Goal: Task Accomplishment & Management: Use online tool/utility

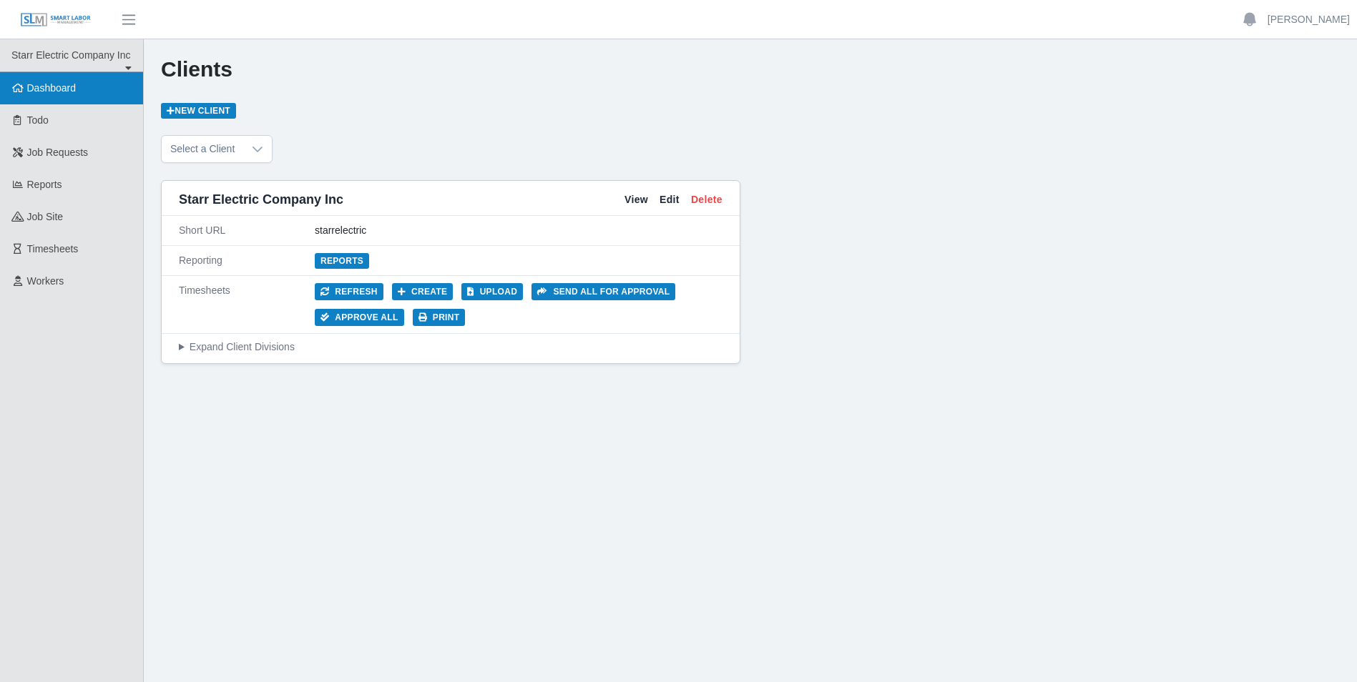
click at [46, 97] on link "Dashboard" at bounding box center [71, 88] width 143 height 32
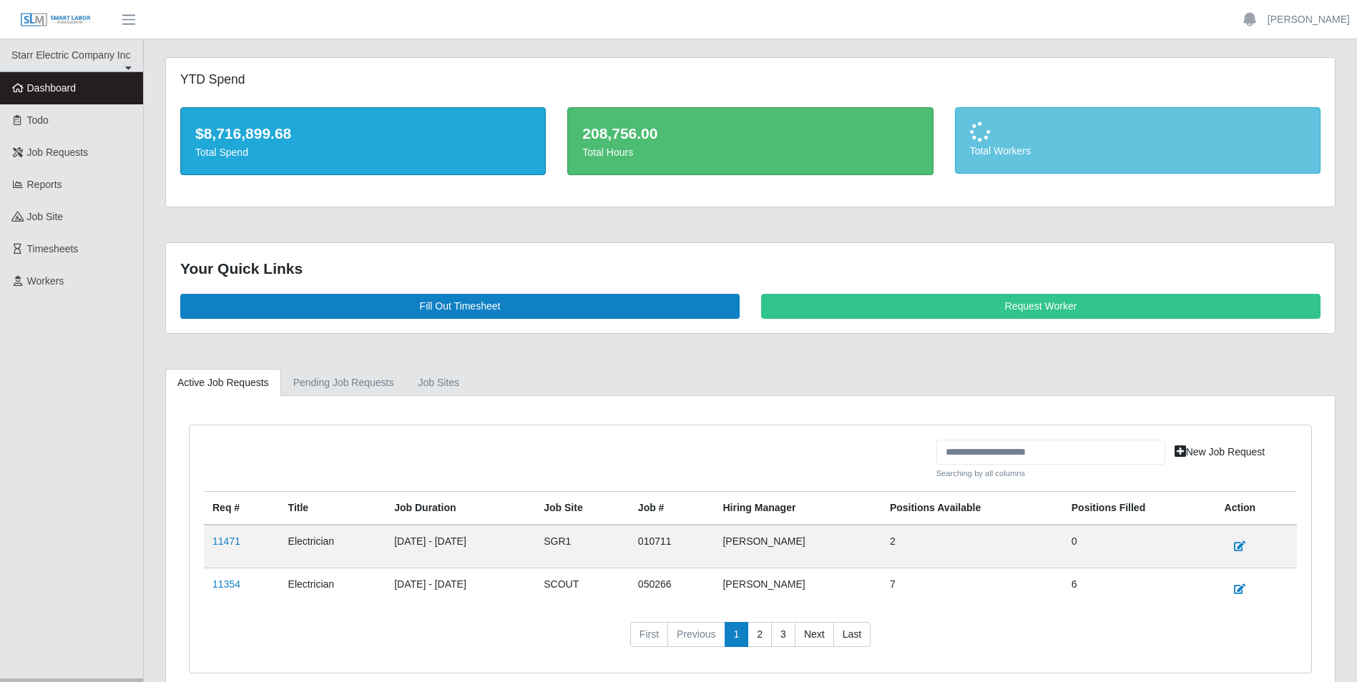
scroll to position [68, 0]
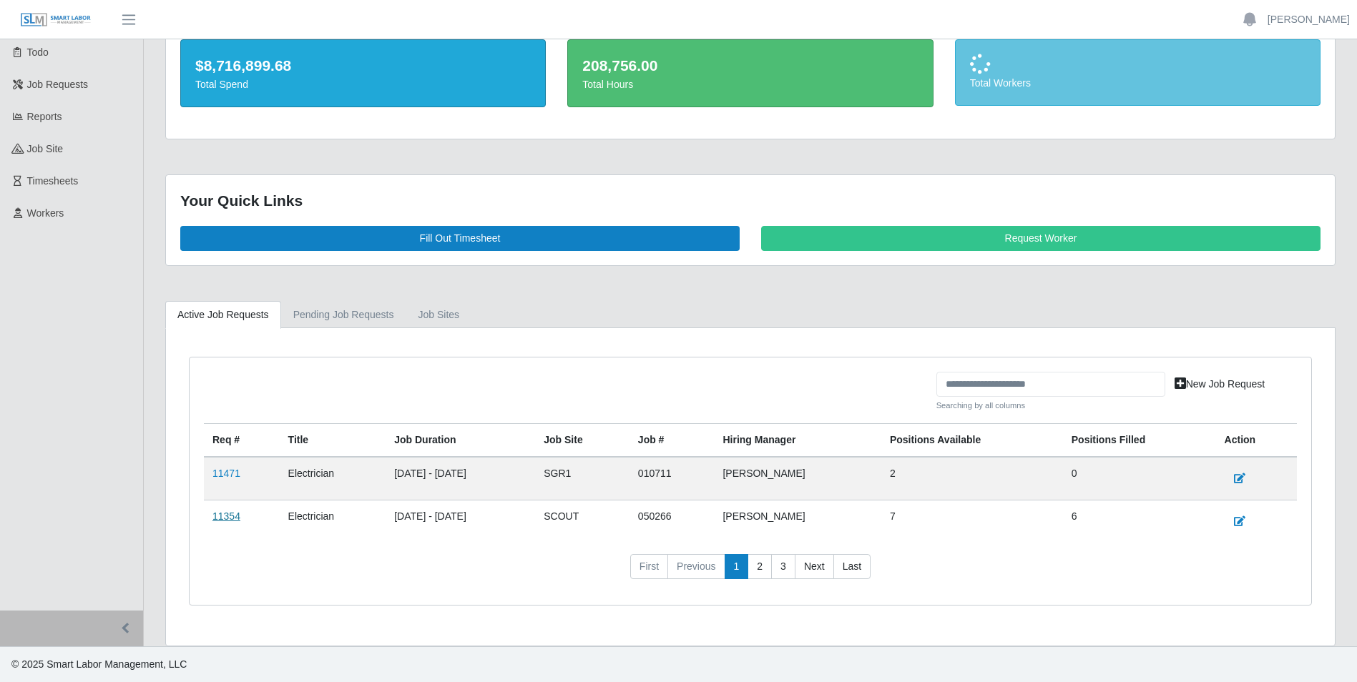
click at [220, 516] on link "11354" at bounding box center [226, 516] width 28 height 11
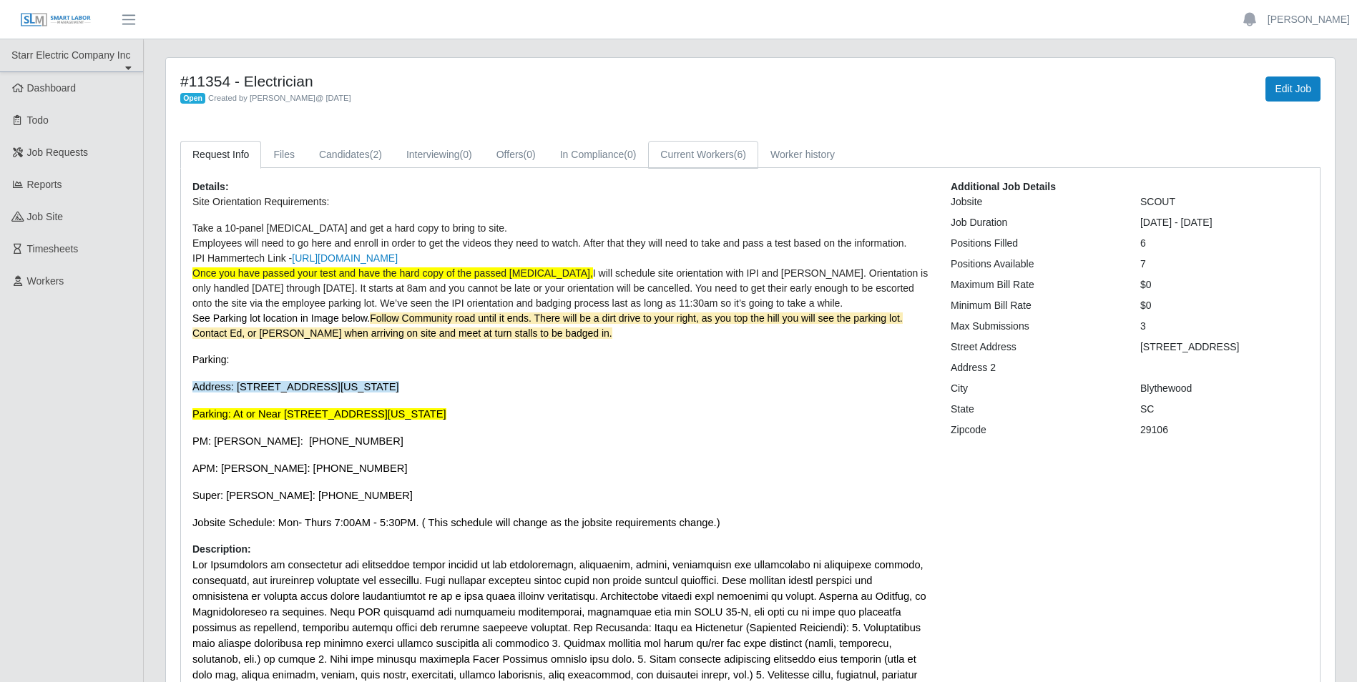
click at [709, 155] on link "Current Workers (6)" at bounding box center [703, 155] width 110 height 28
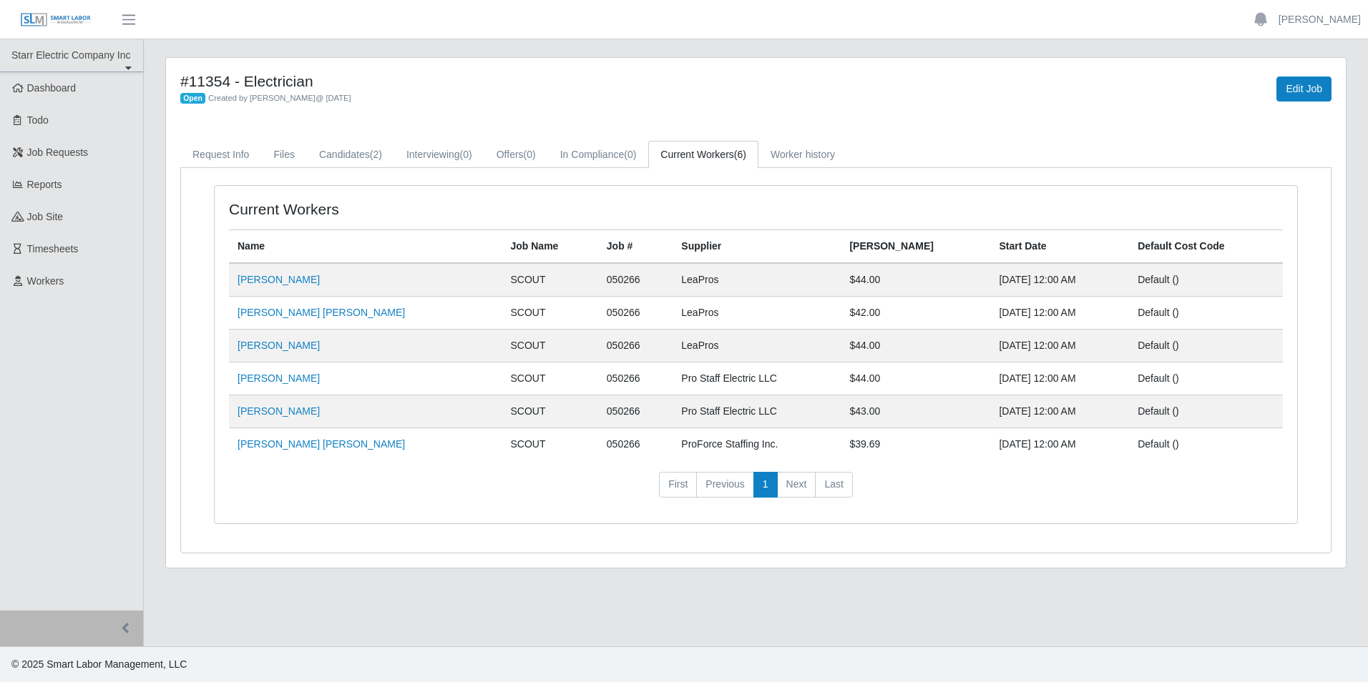
click at [531, 504] on nav "First Previous 1 Next Last" at bounding box center [756, 490] width 1054 height 37
click at [333, 155] on link "Candidates (2)" at bounding box center [350, 155] width 87 height 28
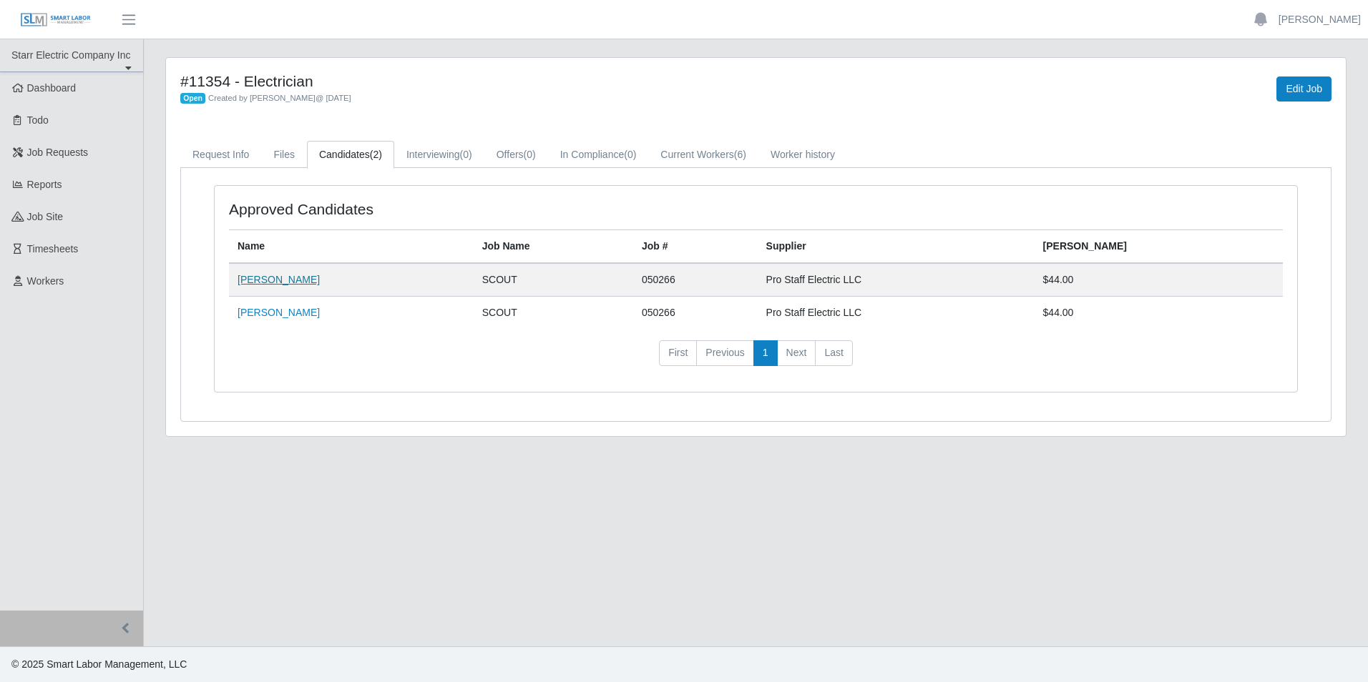
click at [253, 279] on link "[PERSON_NAME]" at bounding box center [279, 279] width 82 height 11
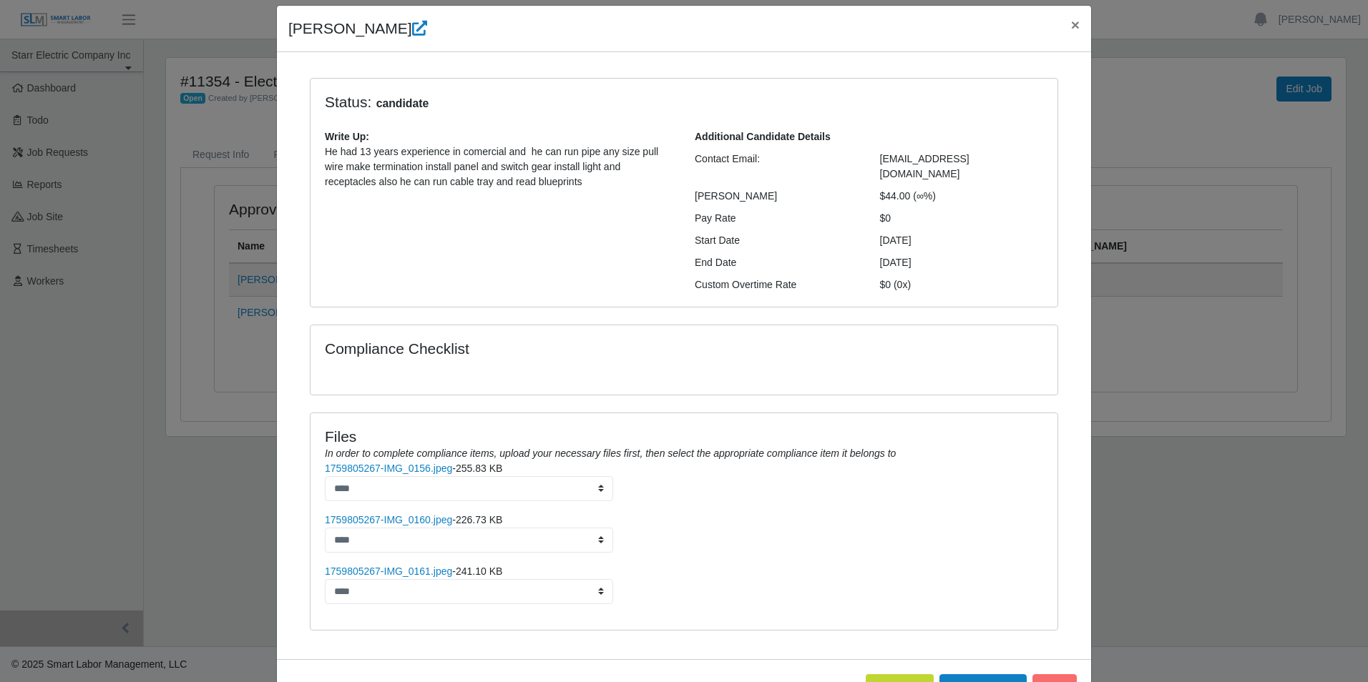
scroll to position [82, 0]
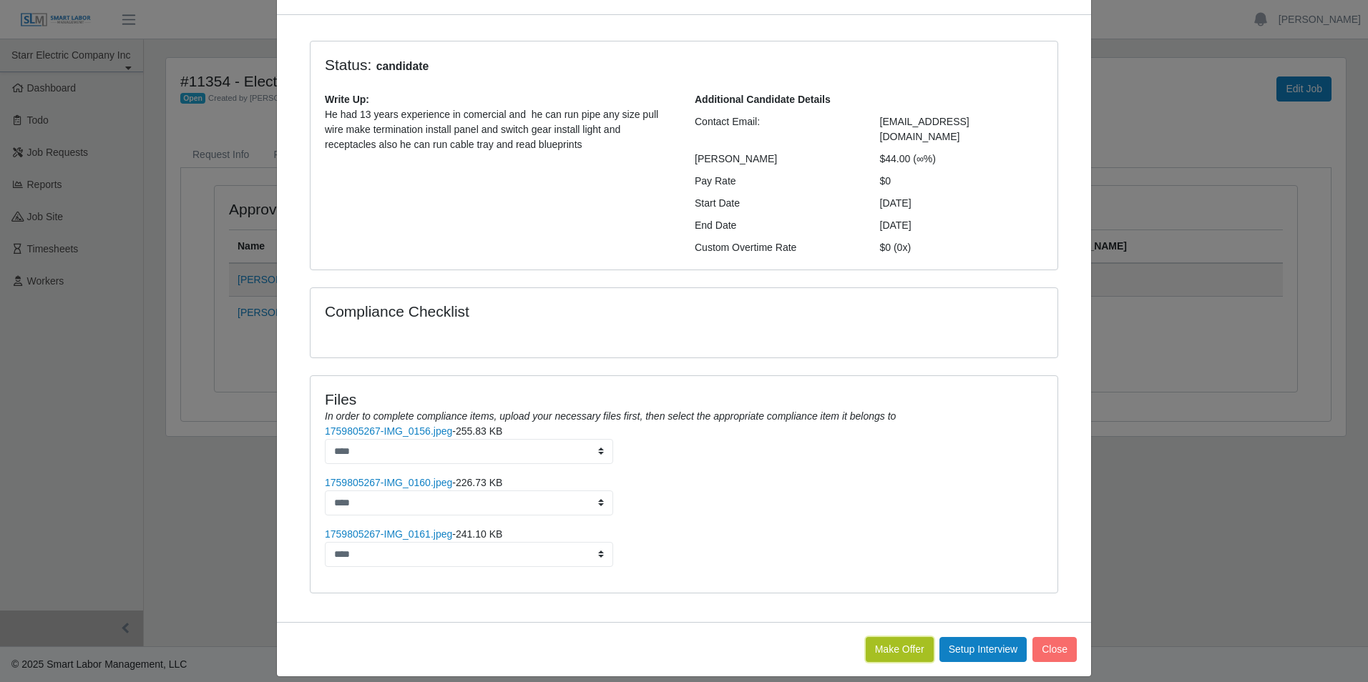
click at [884, 638] on button "Make Offer" at bounding box center [900, 649] width 68 height 25
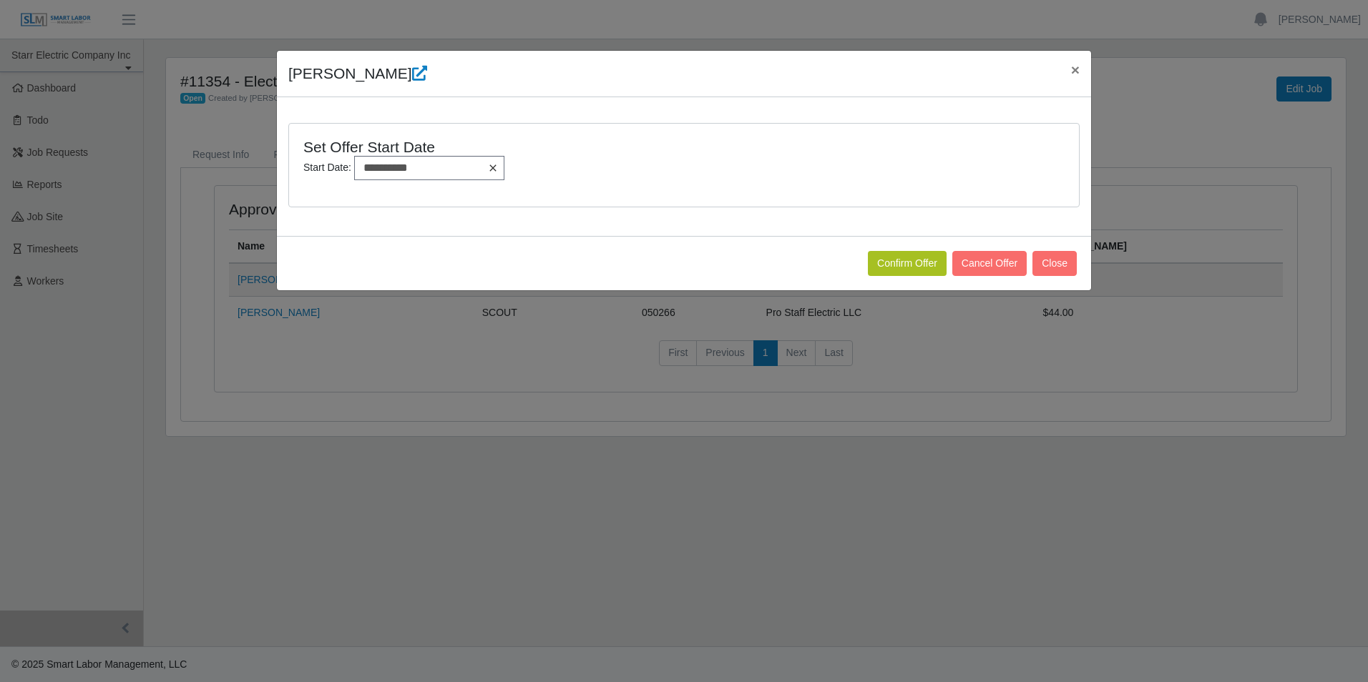
click at [487, 166] on icon at bounding box center [492, 167] width 11 height 11
click at [488, 168] on icon at bounding box center [493, 167] width 10 height 11
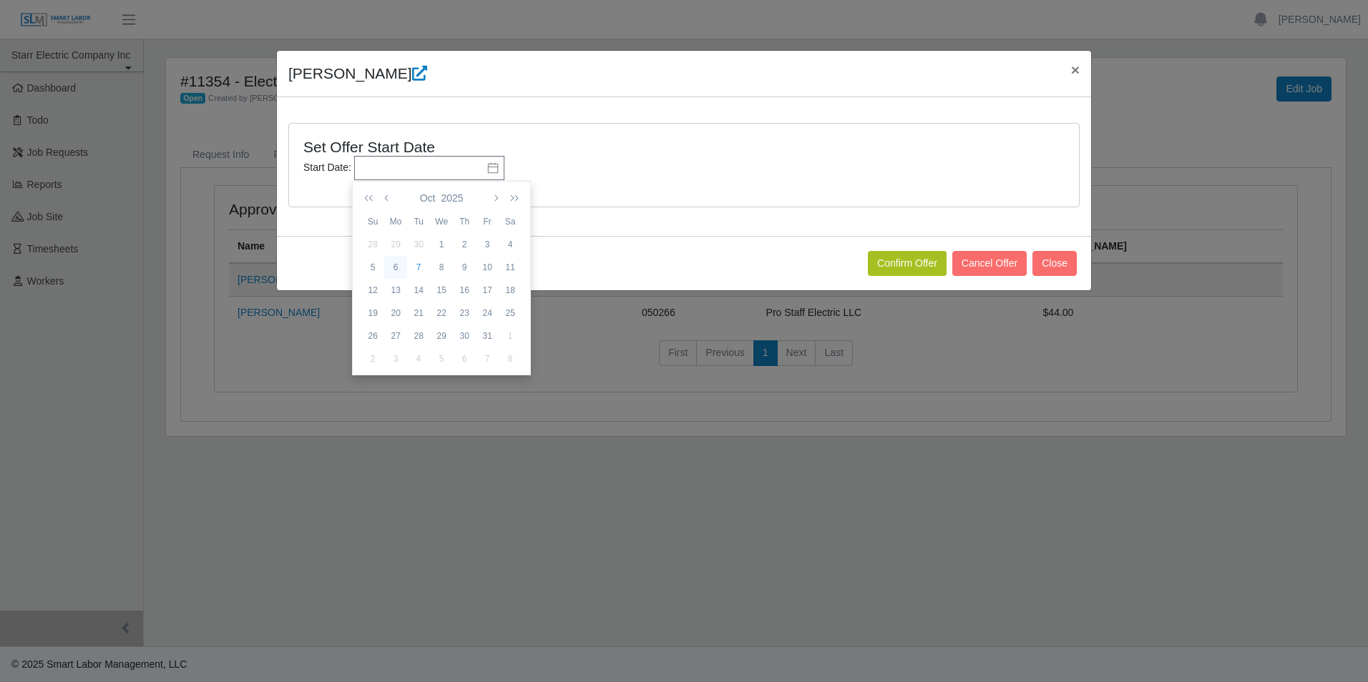
click at [394, 268] on div "6" at bounding box center [395, 267] width 23 height 13
type input "**********"
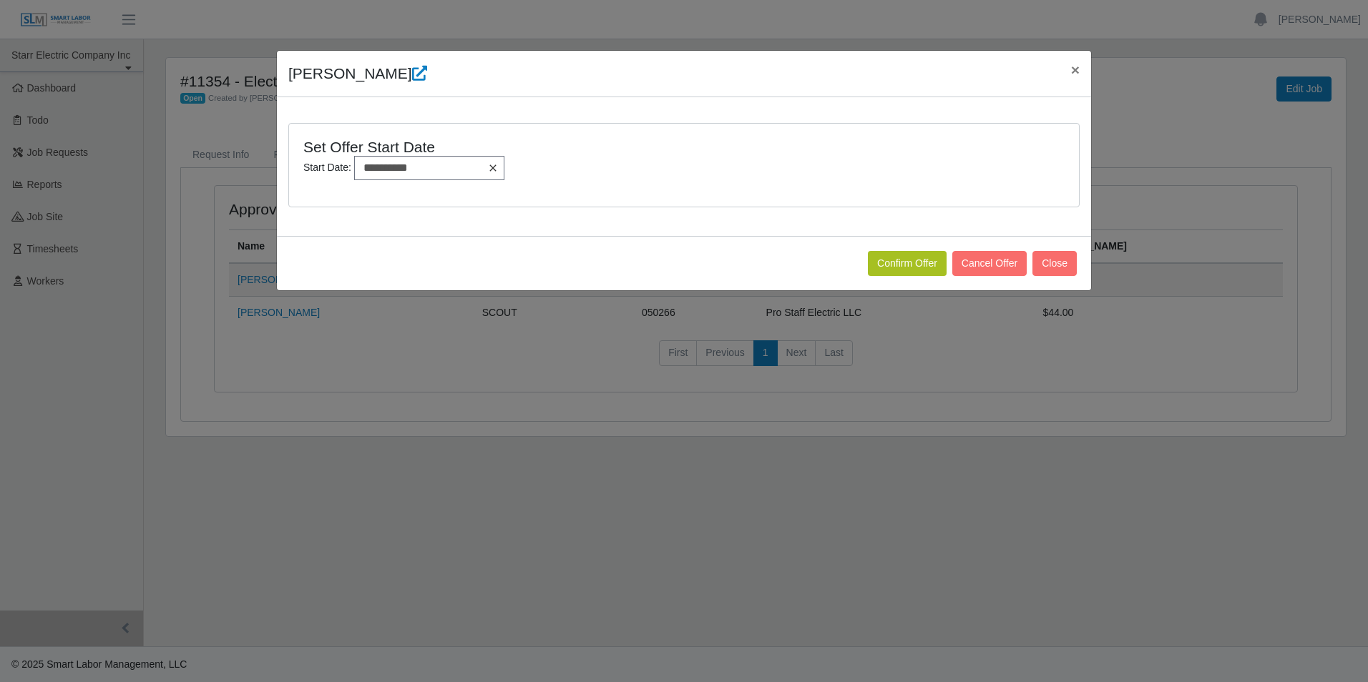
click at [489, 169] on icon at bounding box center [492, 168] width 6 height 6
click at [489, 170] on icon at bounding box center [492, 167] width 11 height 11
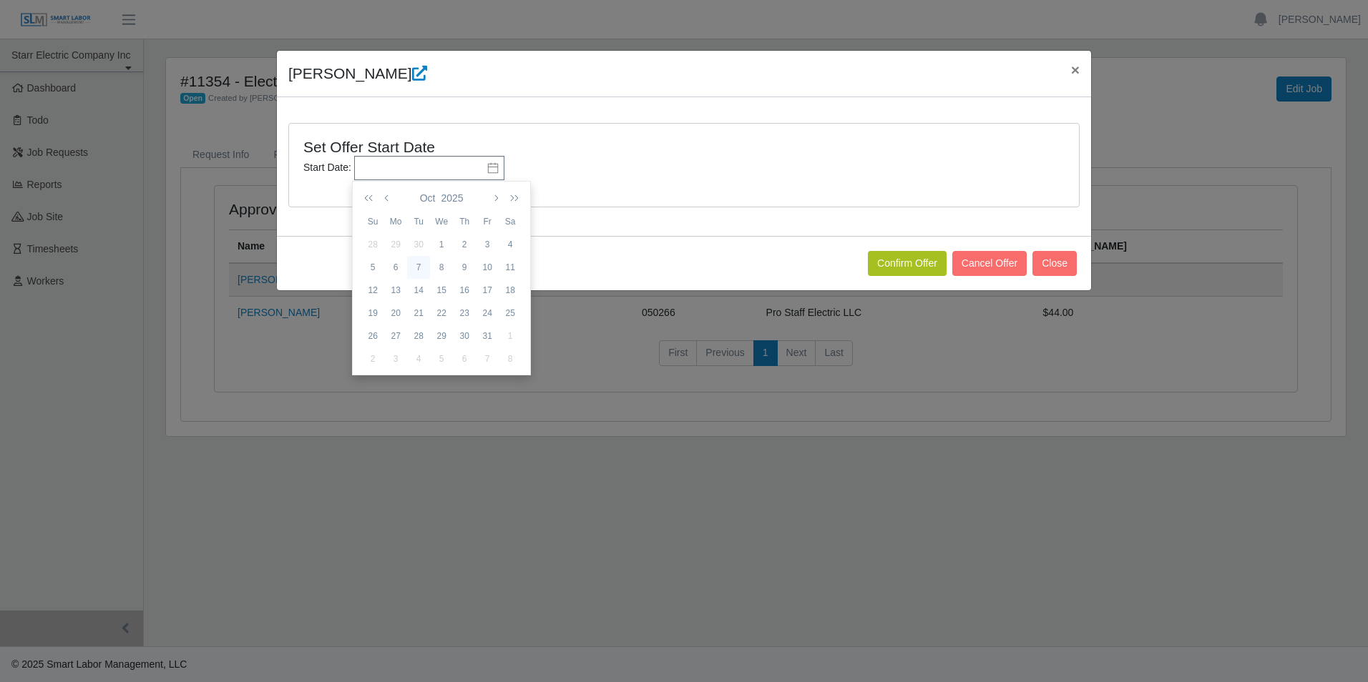
click at [413, 270] on div "7" at bounding box center [418, 267] width 23 height 13
type input "**********"
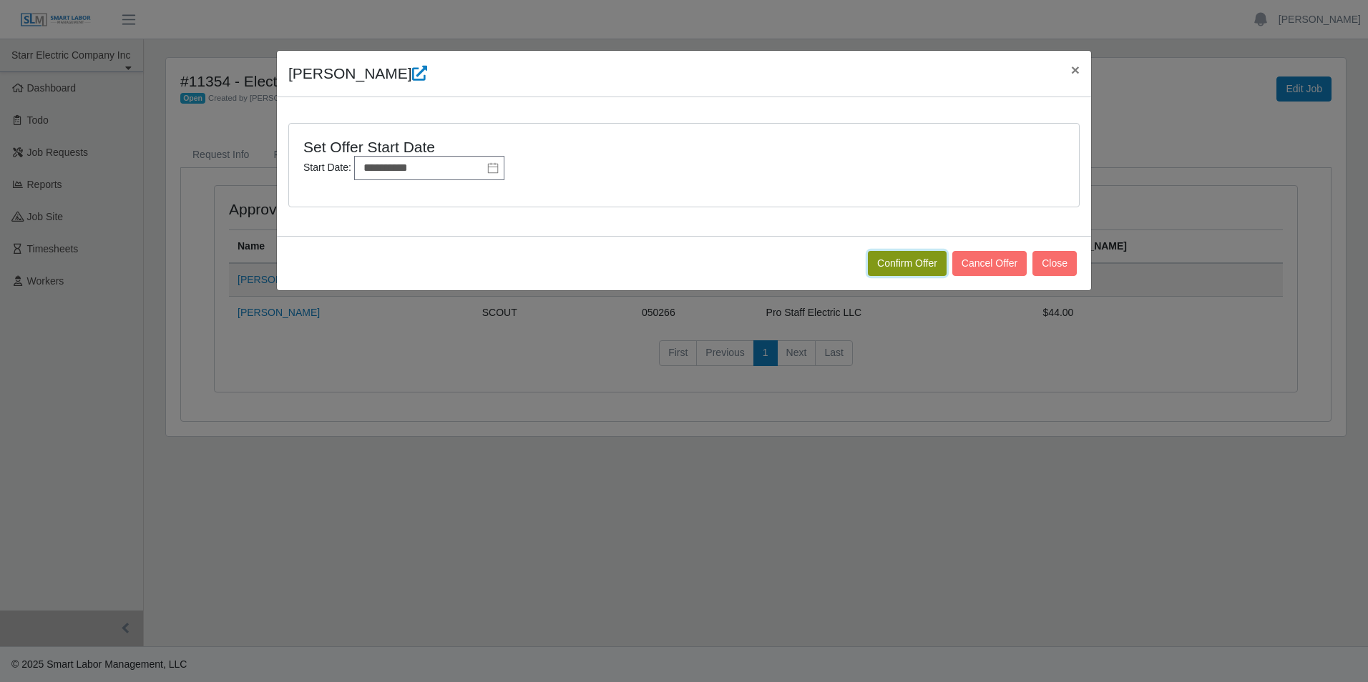
click at [919, 263] on button "Confirm Offer" at bounding box center [907, 263] width 79 height 25
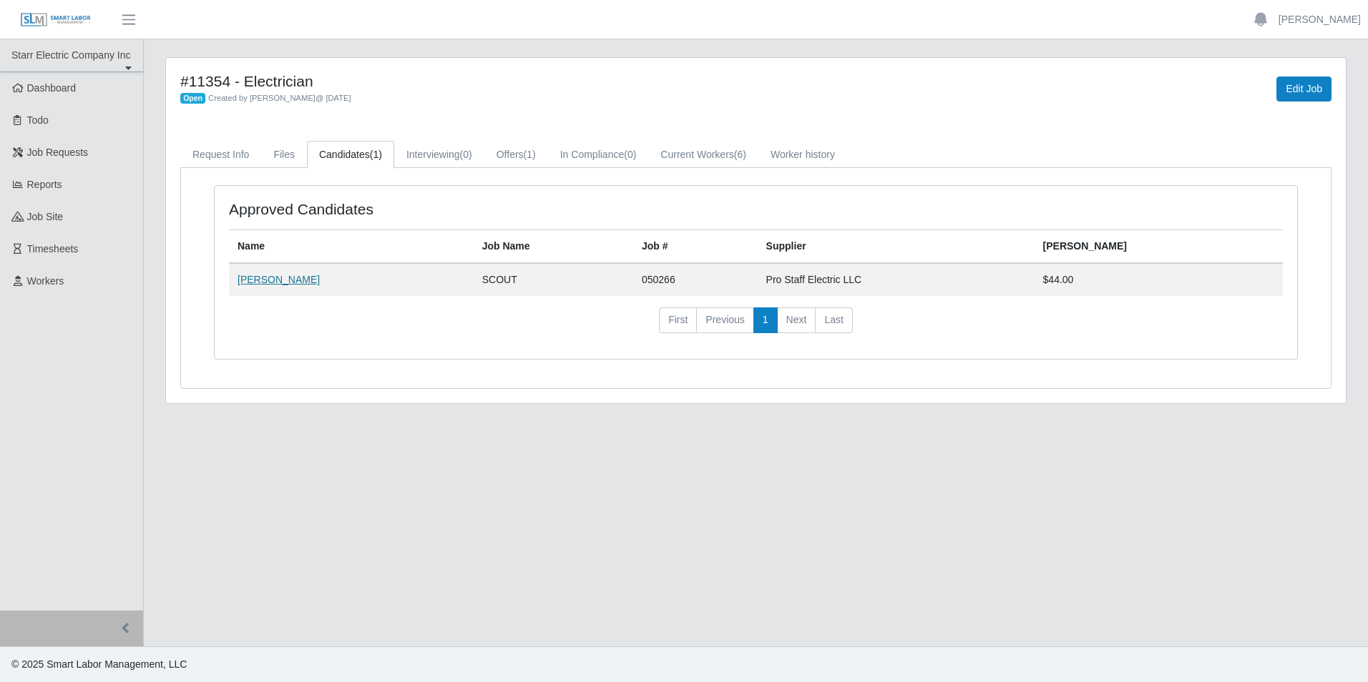
click at [270, 275] on link "[PERSON_NAME]" at bounding box center [279, 279] width 82 height 11
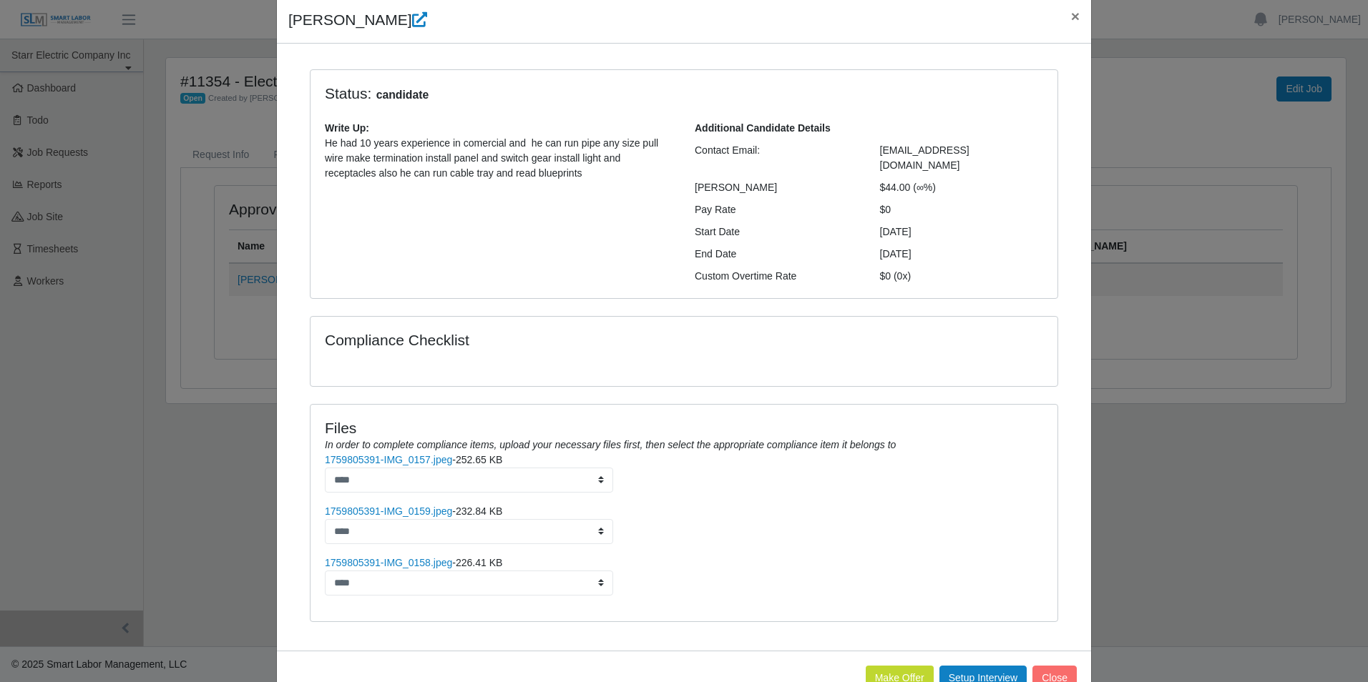
scroll to position [82, 0]
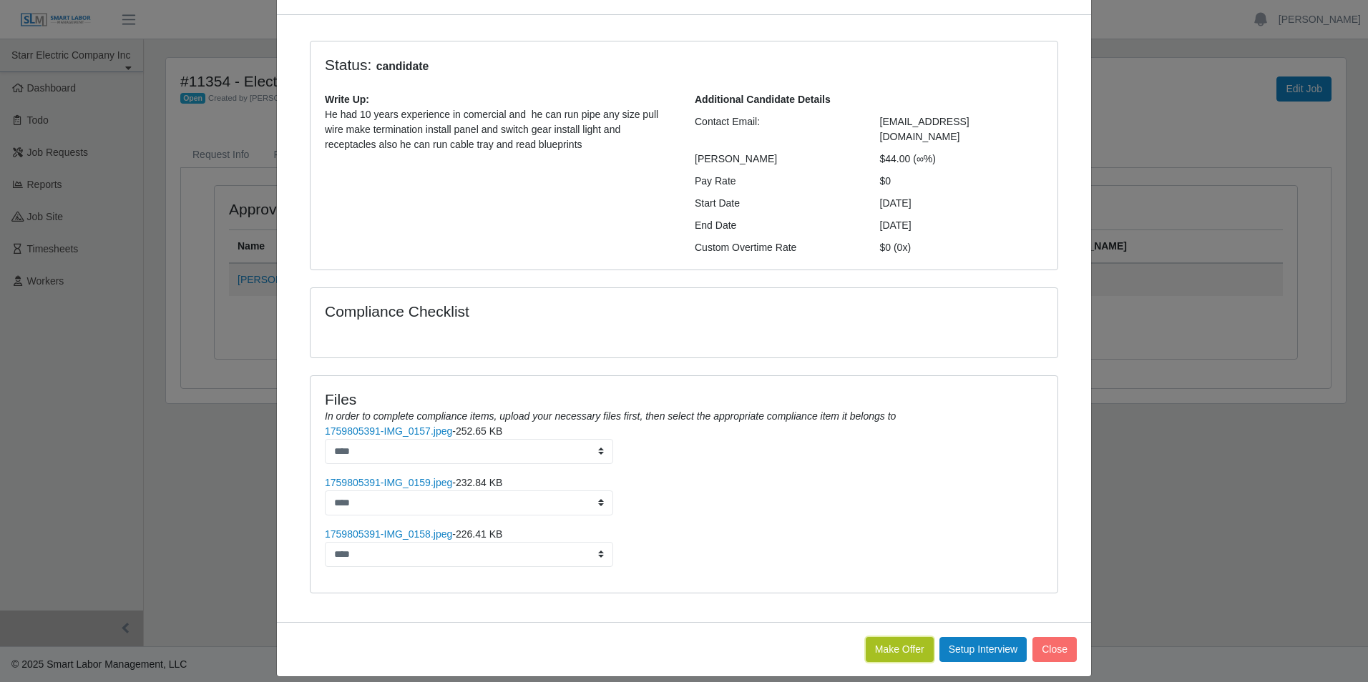
click at [896, 639] on button "Make Offer" at bounding box center [900, 649] width 68 height 25
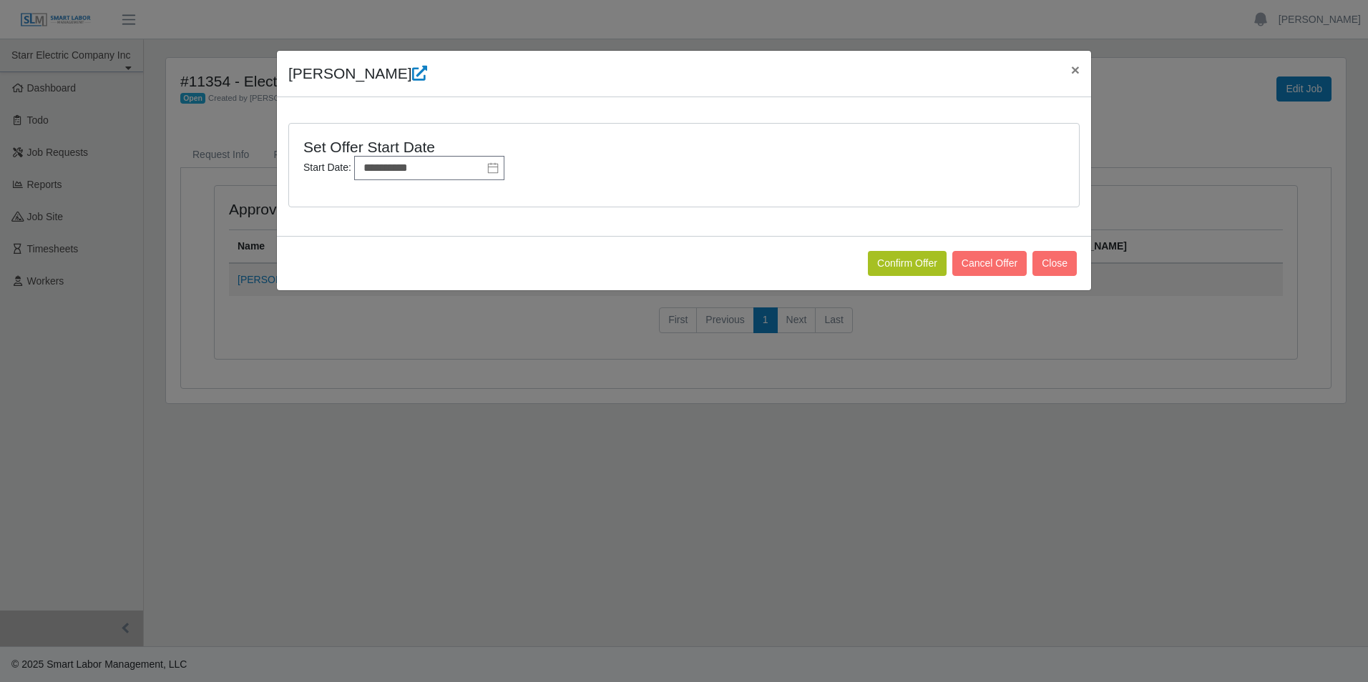
scroll to position [0, 0]
click at [466, 169] on input "**********" at bounding box center [429, 168] width 150 height 24
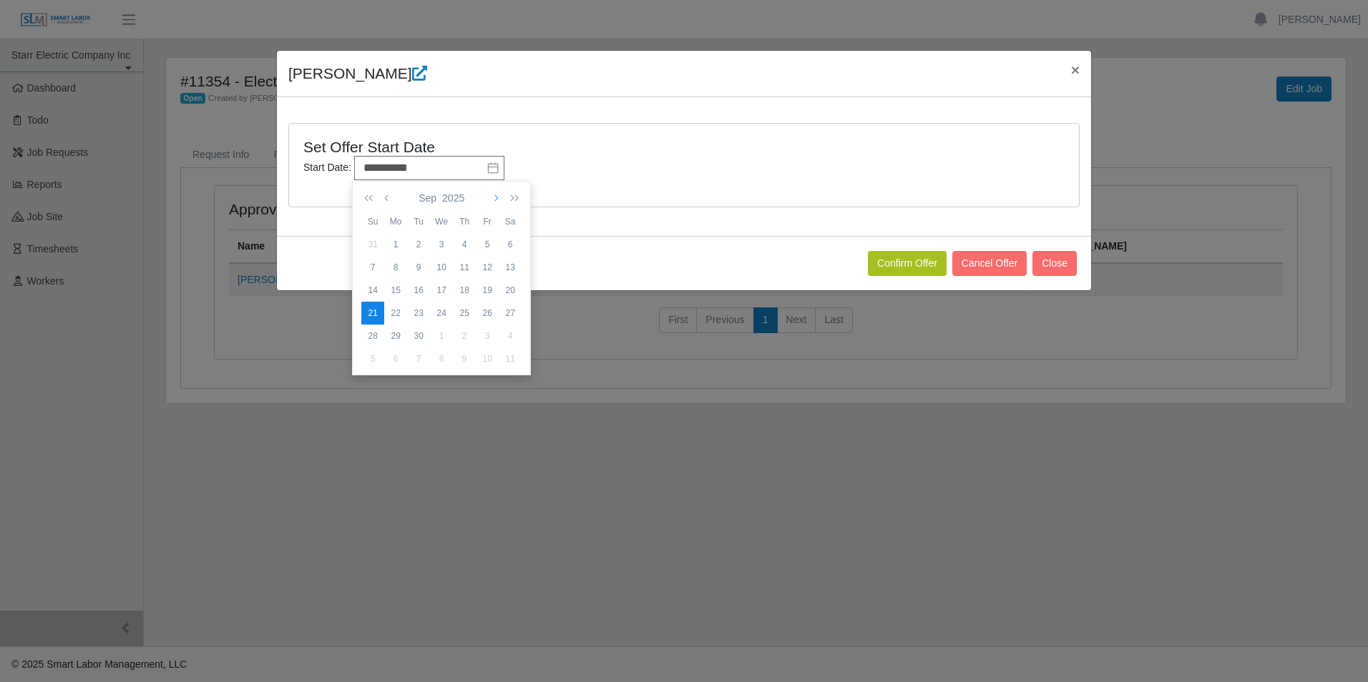
click at [497, 201] on icon "button" at bounding box center [494, 197] width 7 height 11
click at [415, 269] on div "7" at bounding box center [418, 267] width 23 height 13
type input "**********"
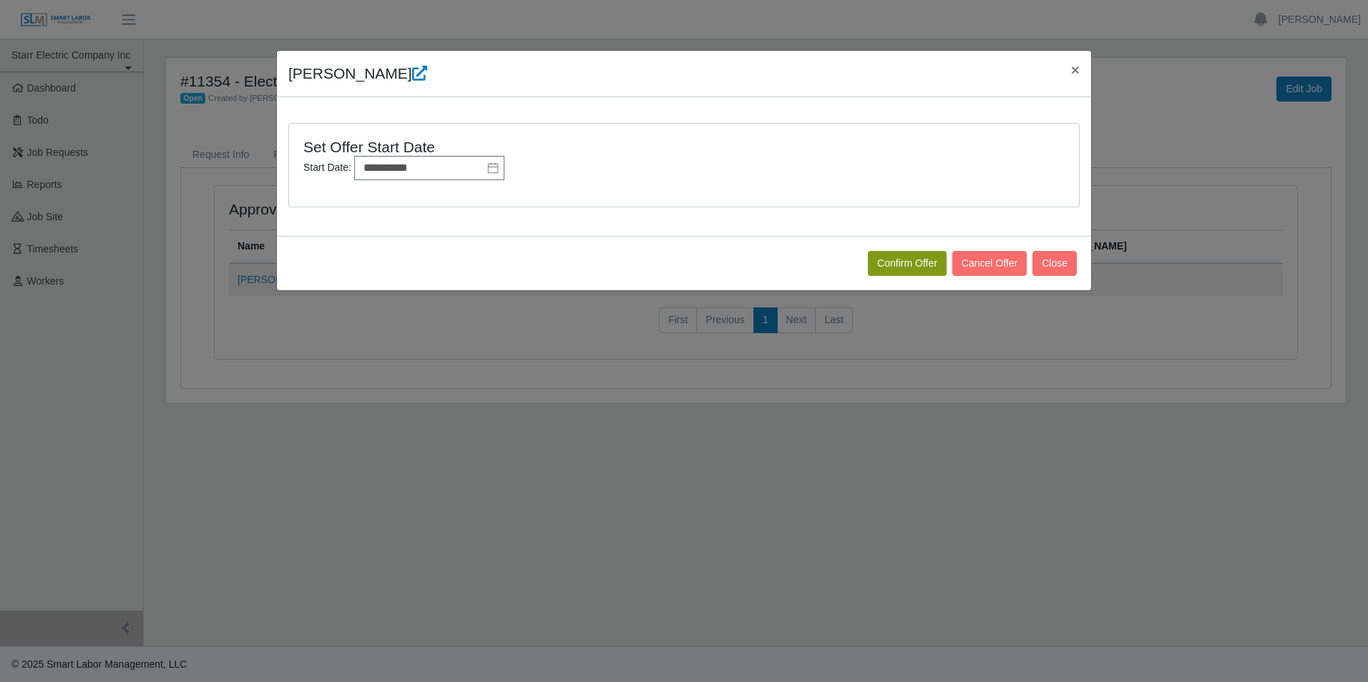
click at [916, 263] on button "Confirm Offer" at bounding box center [907, 263] width 79 height 25
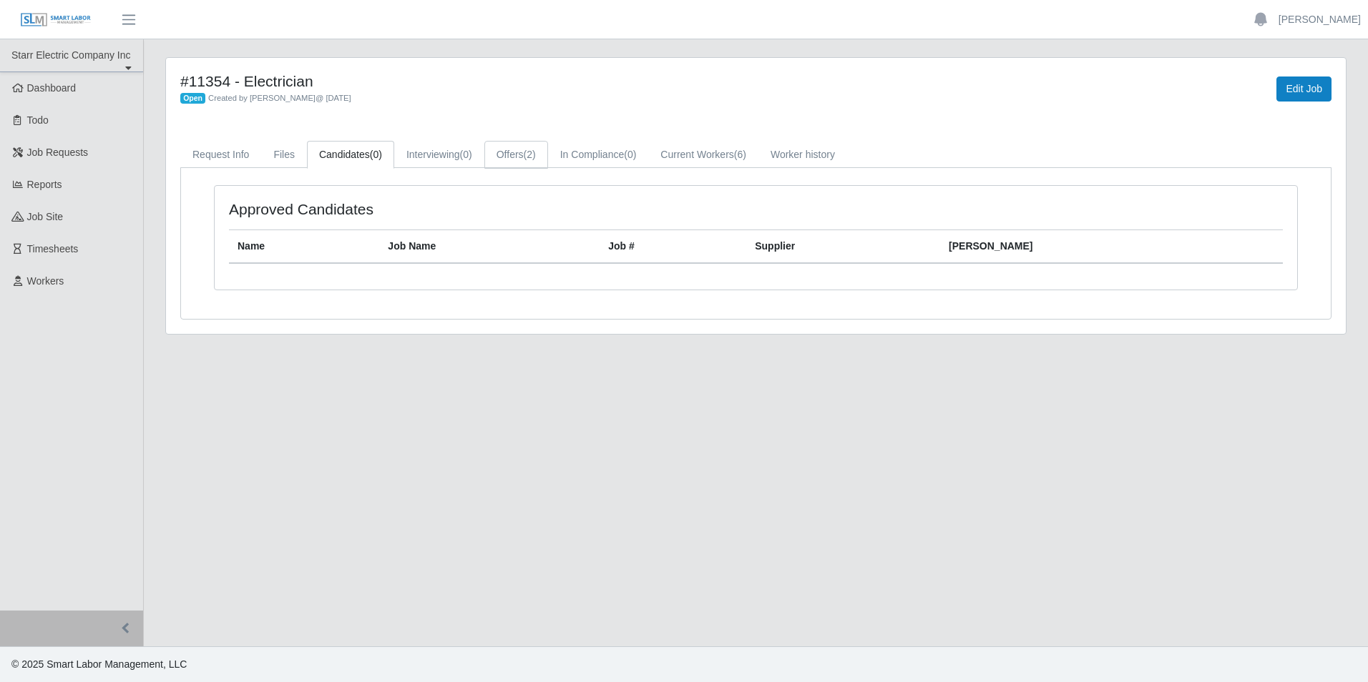
click at [513, 151] on link "Offers (2)" at bounding box center [516, 155] width 64 height 28
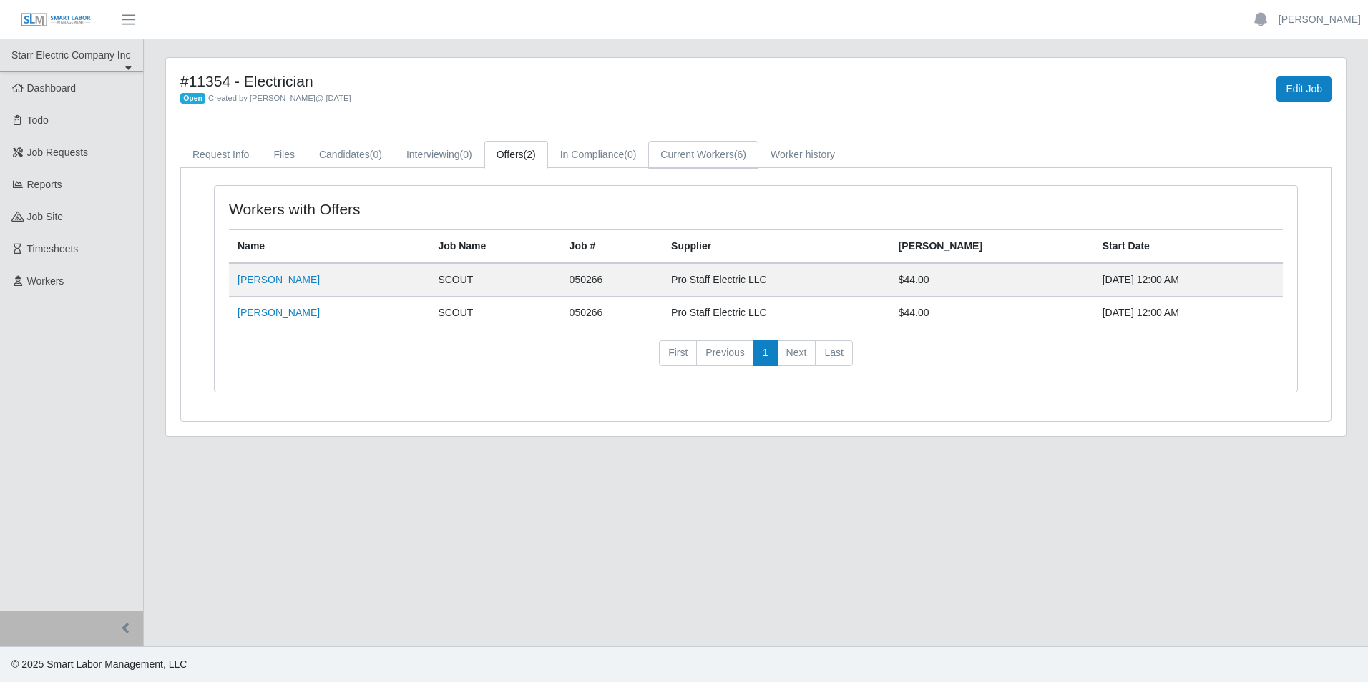
click at [685, 145] on link "Current Workers (6)" at bounding box center [703, 155] width 110 height 28
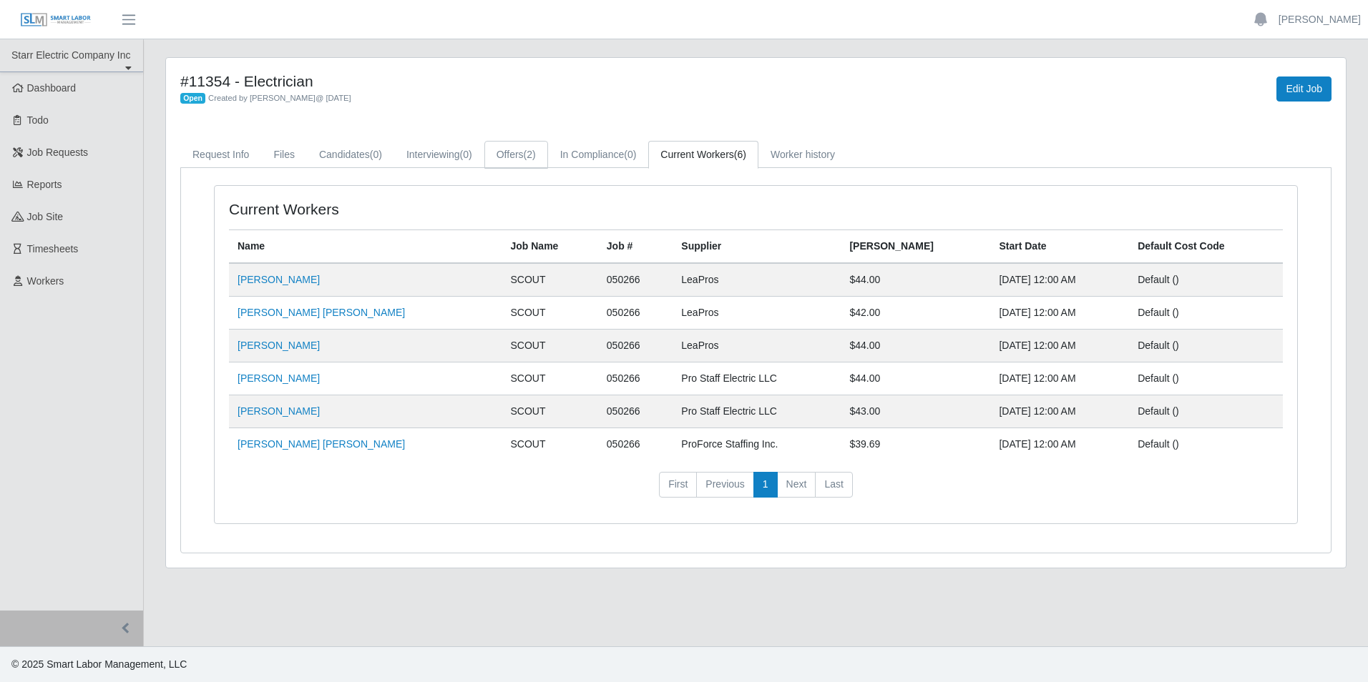
click at [513, 157] on link "Offers (2)" at bounding box center [516, 155] width 64 height 28
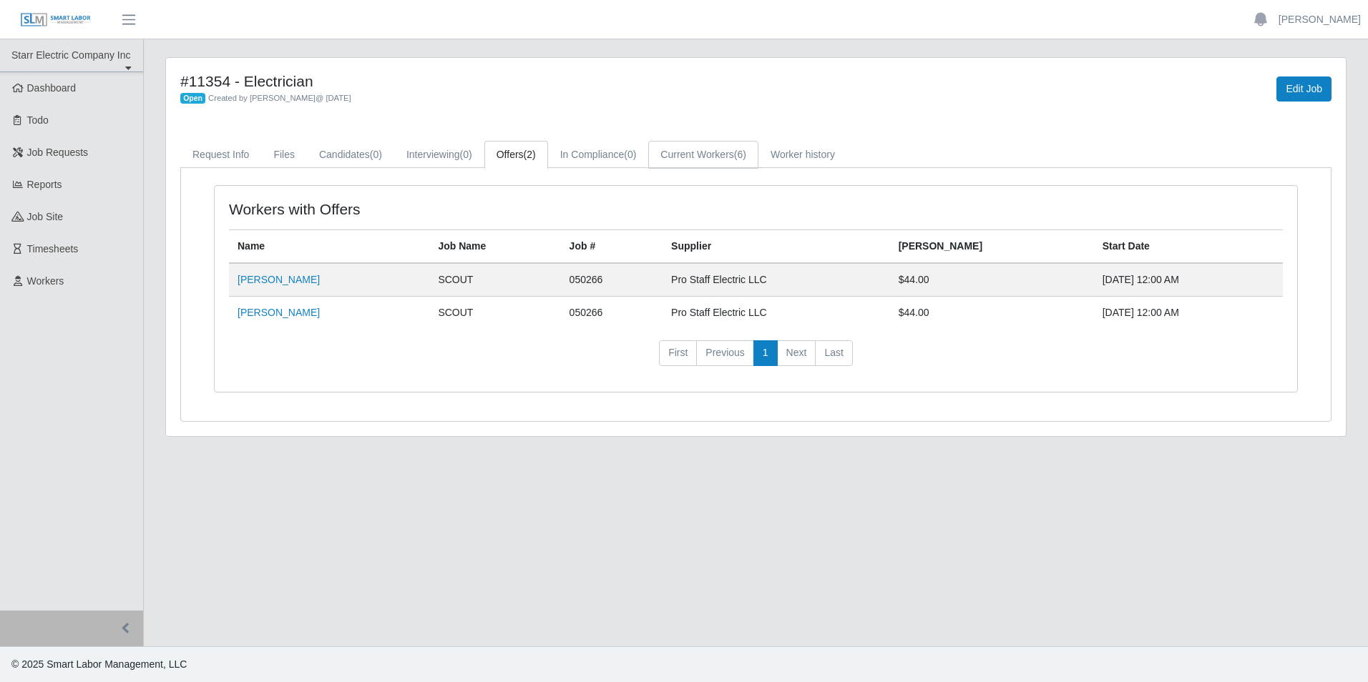
click at [671, 157] on link "Current Workers (6)" at bounding box center [703, 155] width 110 height 28
